Goal: Check status: Check status

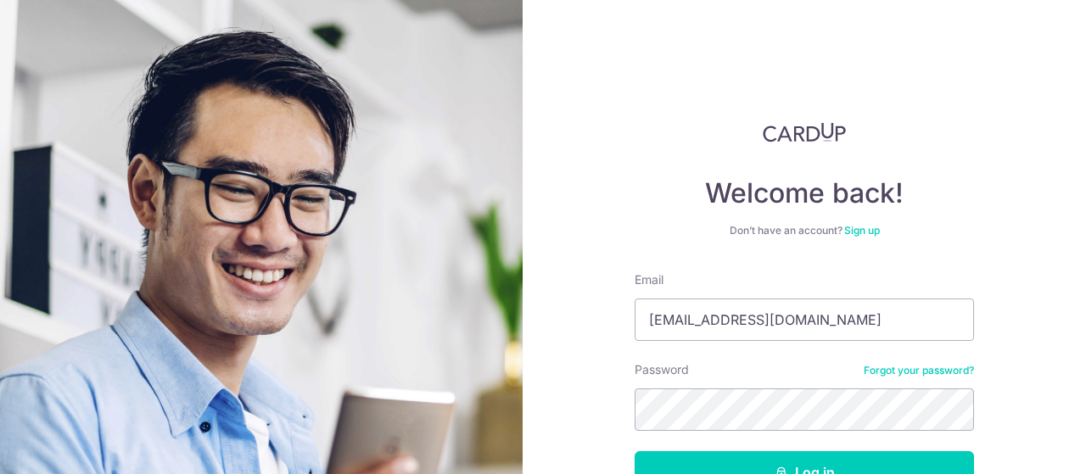
scroll to position [85, 0]
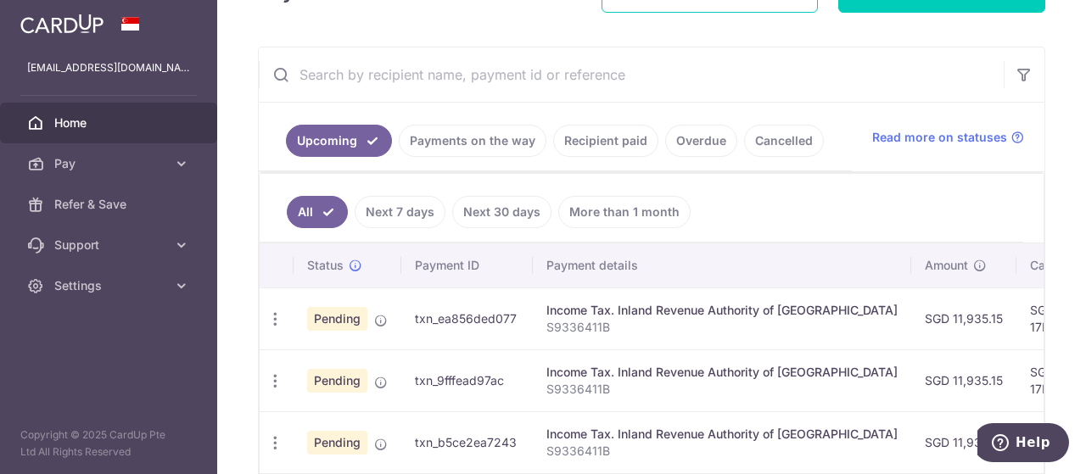
scroll to position [254, 0]
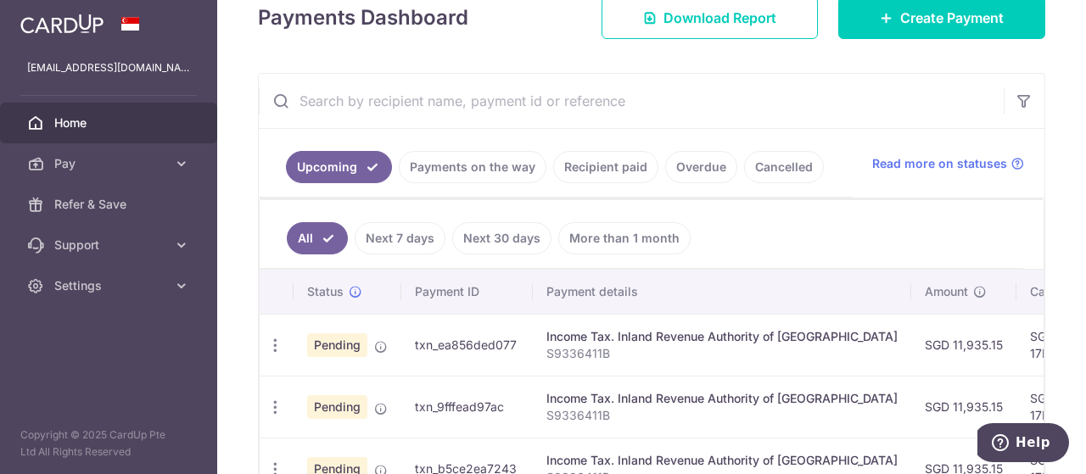
click at [461, 171] on link "Payments on the way" at bounding box center [473, 167] width 148 height 32
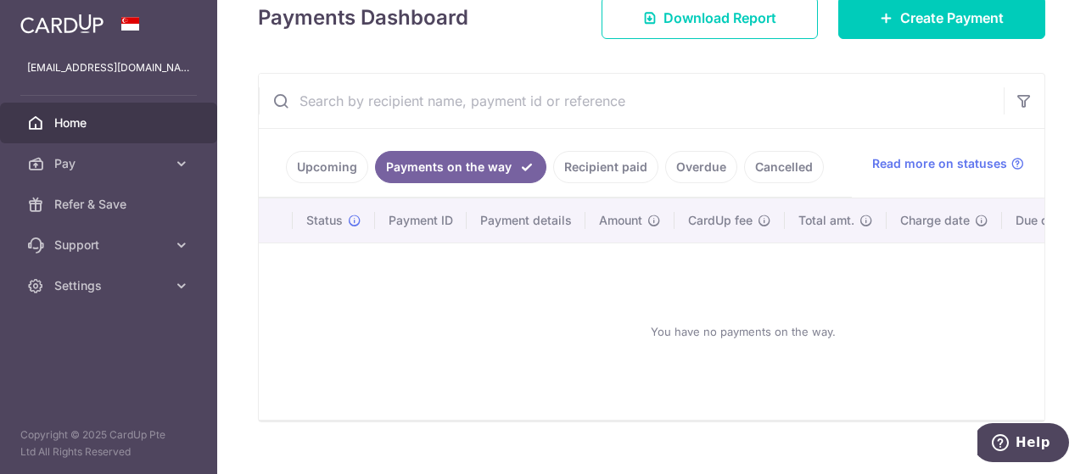
click at [627, 163] on link "Recipient paid" at bounding box center [605, 167] width 105 height 32
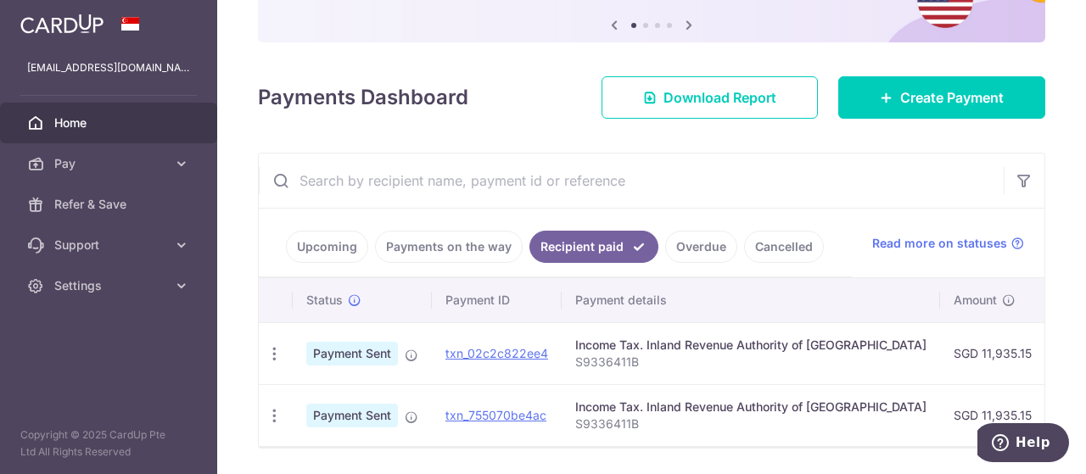
scroll to position [233, 0]
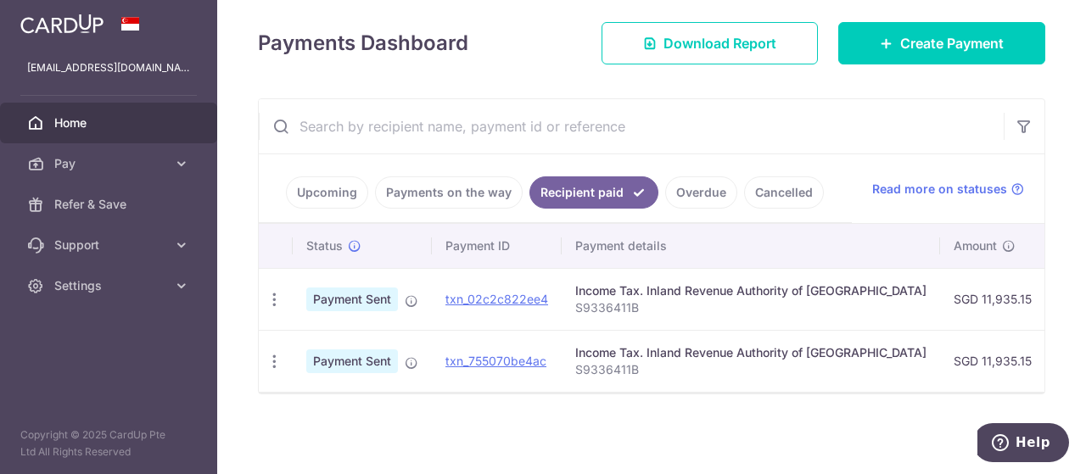
click at [332, 187] on link "Upcoming" at bounding box center [327, 192] width 82 height 32
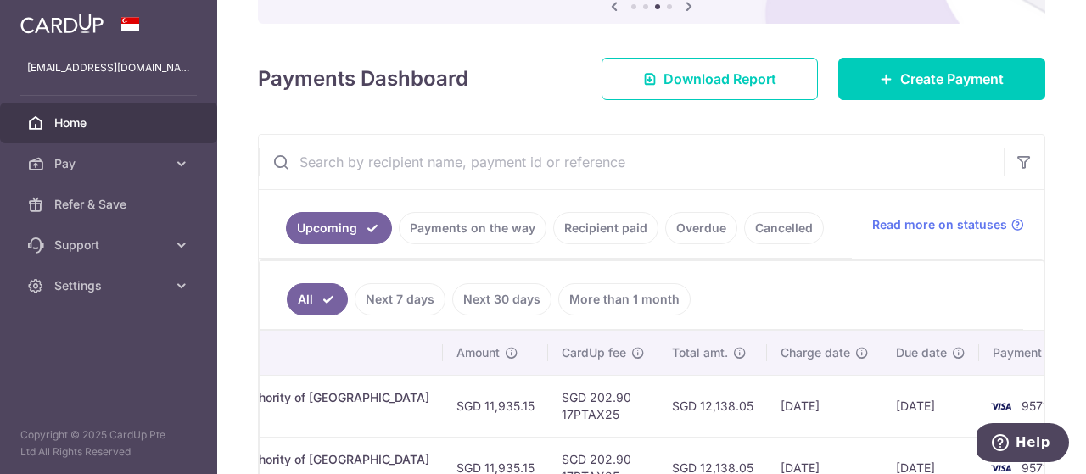
scroll to position [0, 0]
